Goal: Check status: Check status

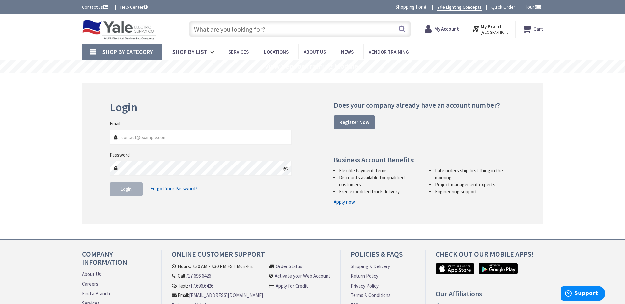
type input "[EMAIL_ADDRESS][DOMAIN_NAME]"
click at [126, 189] on span "Login" at bounding box center [126, 189] width 12 height 6
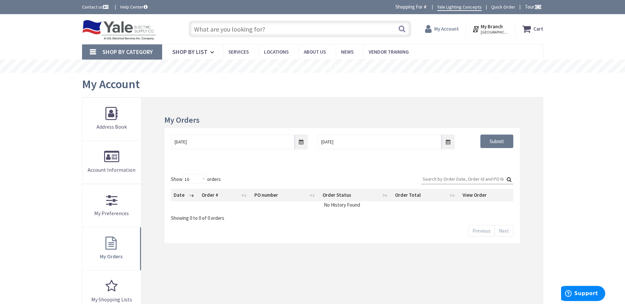
click at [451, 31] on strong "My Account" at bounding box center [446, 29] width 25 height 6
click at [491, 145] on input "Submit" at bounding box center [496, 142] width 33 height 14
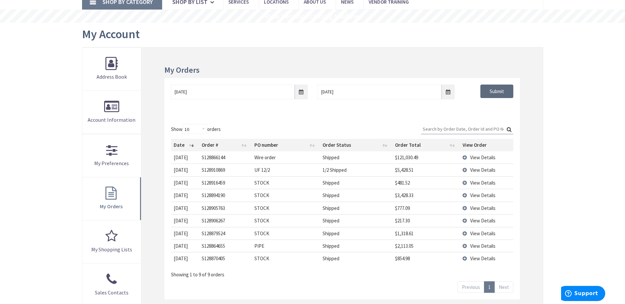
scroll to position [66, 0]
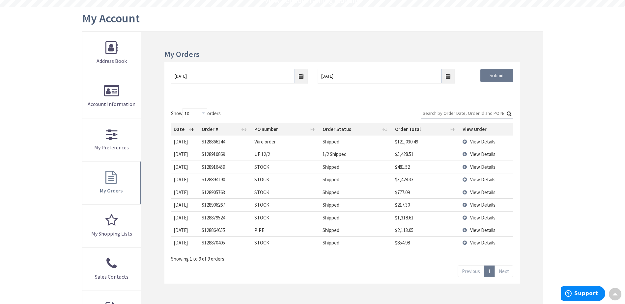
click at [466, 141] on td "View Details" at bounding box center [486, 142] width 53 height 12
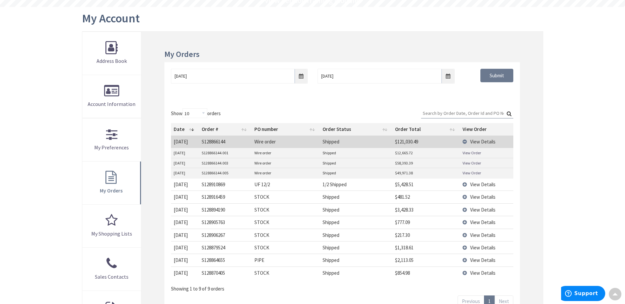
click at [467, 154] on link "View Order" at bounding box center [472, 153] width 18 height 6
click at [466, 162] on link "View Order" at bounding box center [472, 163] width 18 height 6
click at [464, 173] on link "View Order" at bounding box center [472, 173] width 18 height 6
click at [463, 185] on td "View Details" at bounding box center [486, 184] width 53 height 13
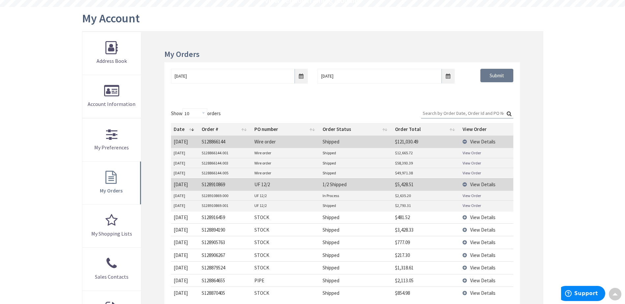
click at [465, 216] on td "View Details" at bounding box center [486, 217] width 53 height 13
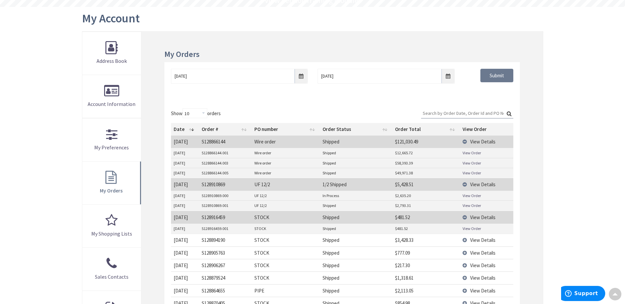
click at [467, 229] on link "View Order" at bounding box center [472, 229] width 18 height 6
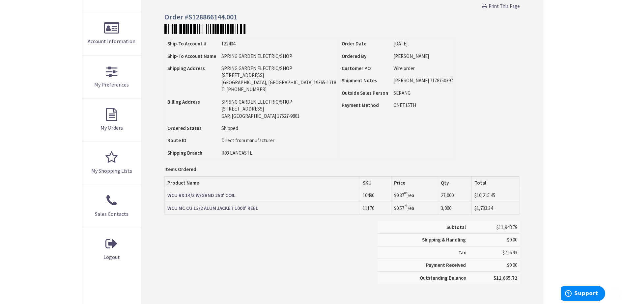
scroll to position [132, 0]
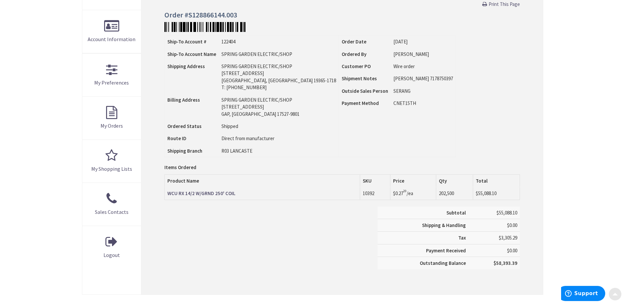
scroll to position [132, 0]
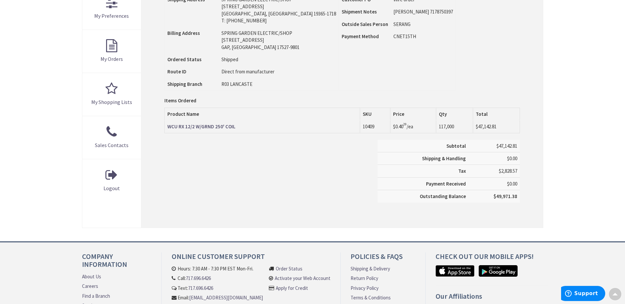
scroll to position [132, 0]
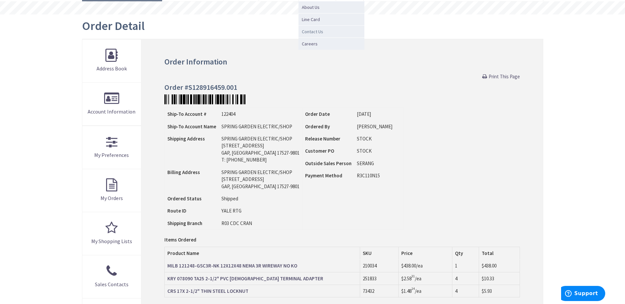
scroll to position [132, 0]
